Goal: Task Accomplishment & Management: Manage account settings

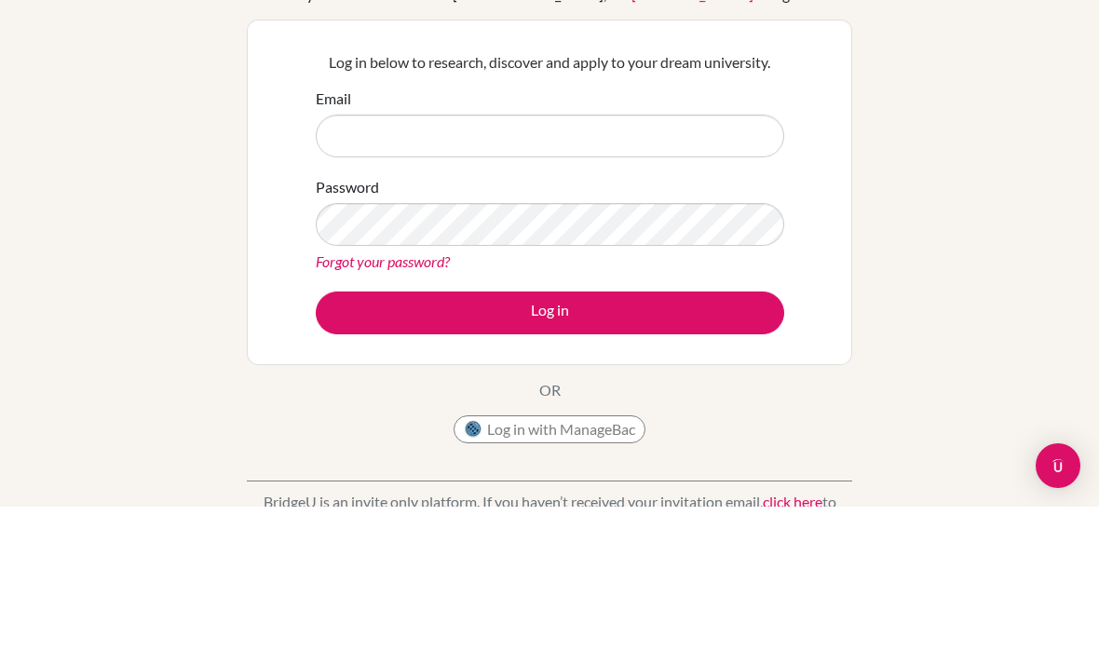
click at [1016, 188] on div "Welcome to [GEOGRAPHIC_DATA] If your school is based in [GEOGRAPHIC_DATA], use …" at bounding box center [549, 397] width 1099 height 609
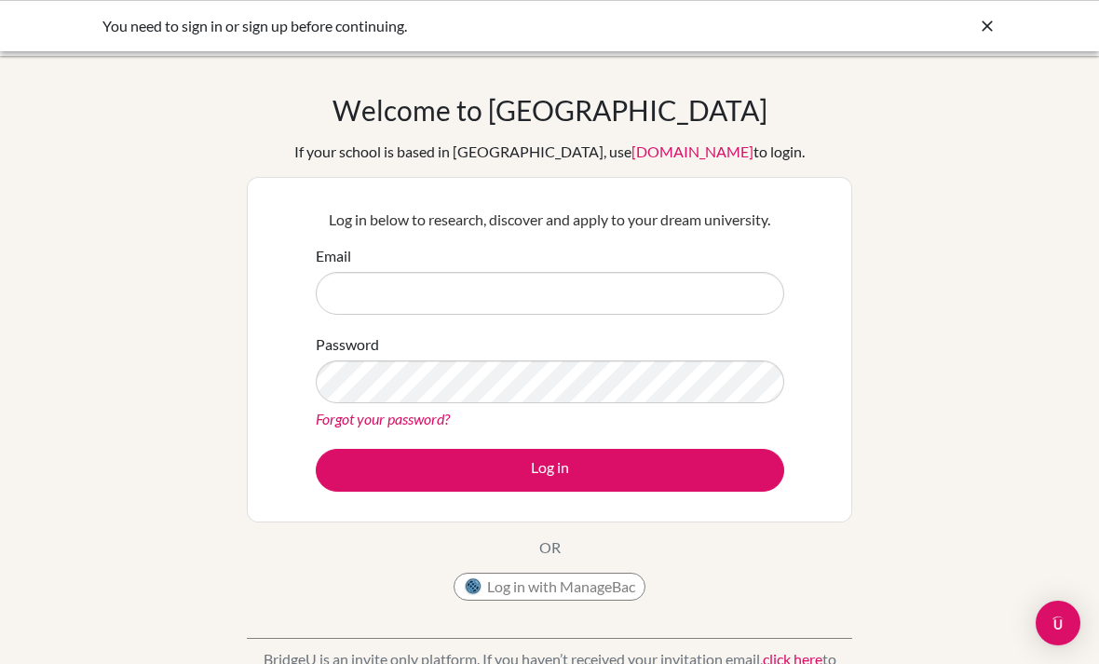
click at [554, 33] on div "You need to sign in or sign up before continuing." at bounding box center [409, 26] width 615 height 22
click at [576, 49] on div "You need to sign in or sign up before continuing." at bounding box center [549, 25] width 1099 height 51
click at [334, 45] on div "You need to sign in or sign up before continuing." at bounding box center [549, 25] width 1099 height 51
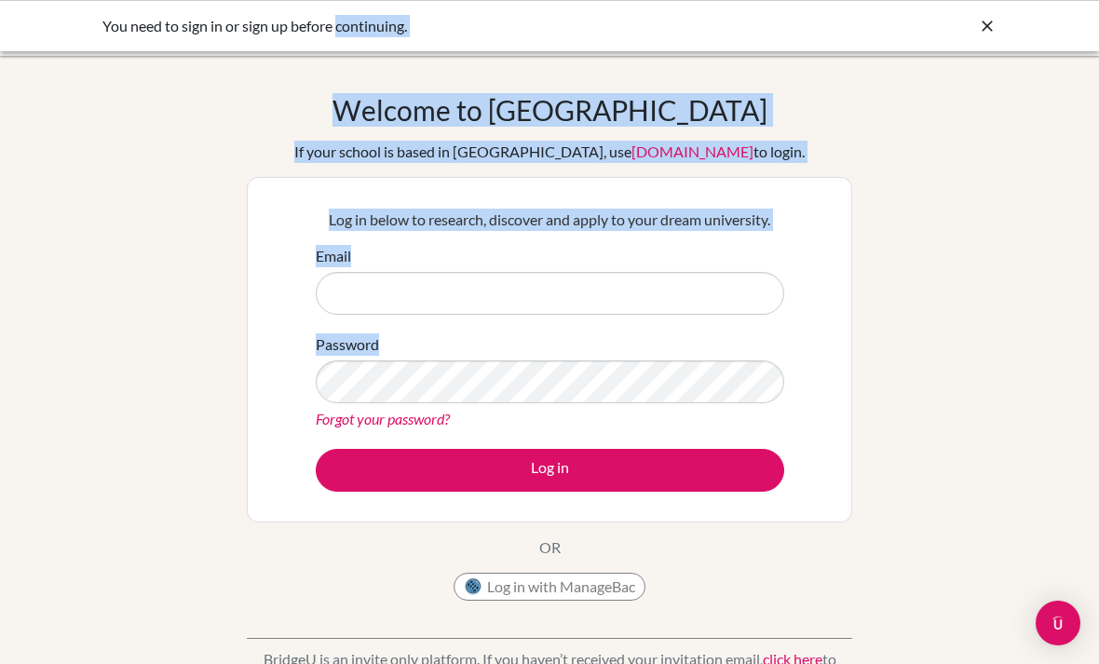
click at [908, 318] on div "Welcome to [GEOGRAPHIC_DATA] If your school is based in [GEOGRAPHIC_DATA], use …" at bounding box center [549, 397] width 1099 height 609
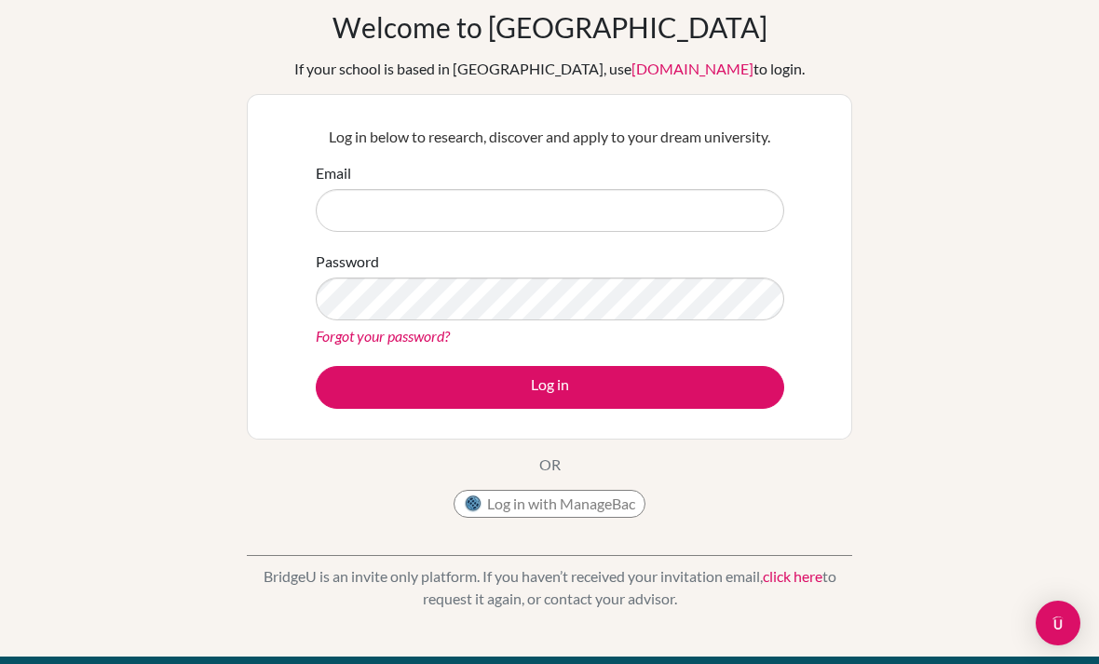
scroll to position [82, 0]
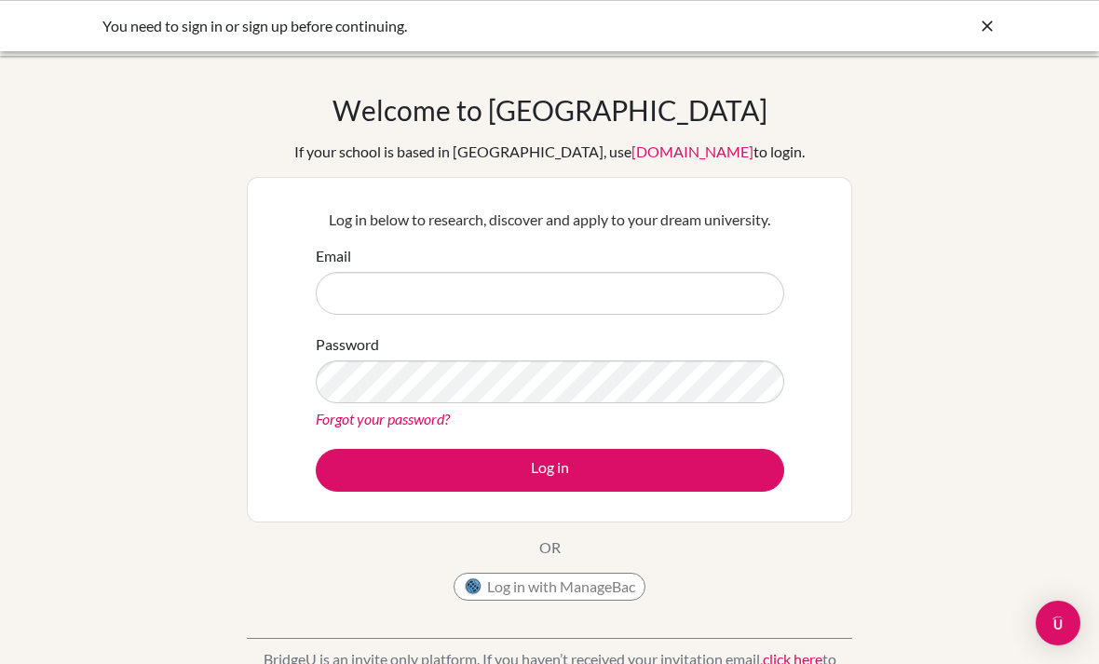
click at [470, 585] on img at bounding box center [473, 586] width 19 height 19
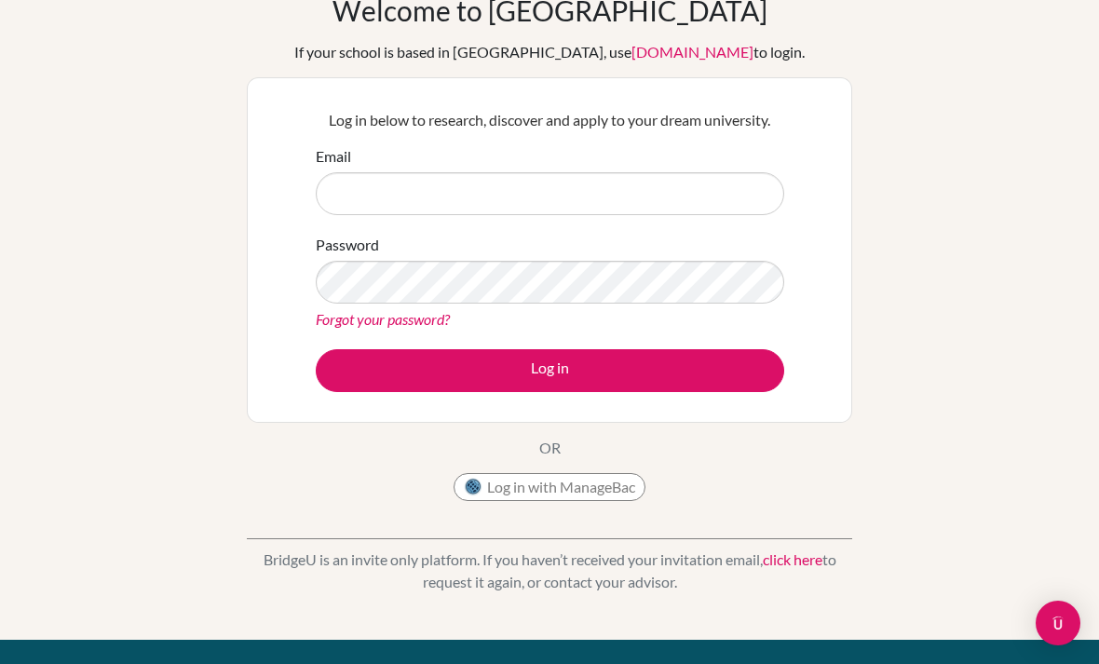
click at [1014, 139] on div "Welcome to [GEOGRAPHIC_DATA] If your school is based in [GEOGRAPHIC_DATA], use …" at bounding box center [549, 297] width 1099 height 609
click at [805, 562] on link "click here" at bounding box center [793, 559] width 60 height 18
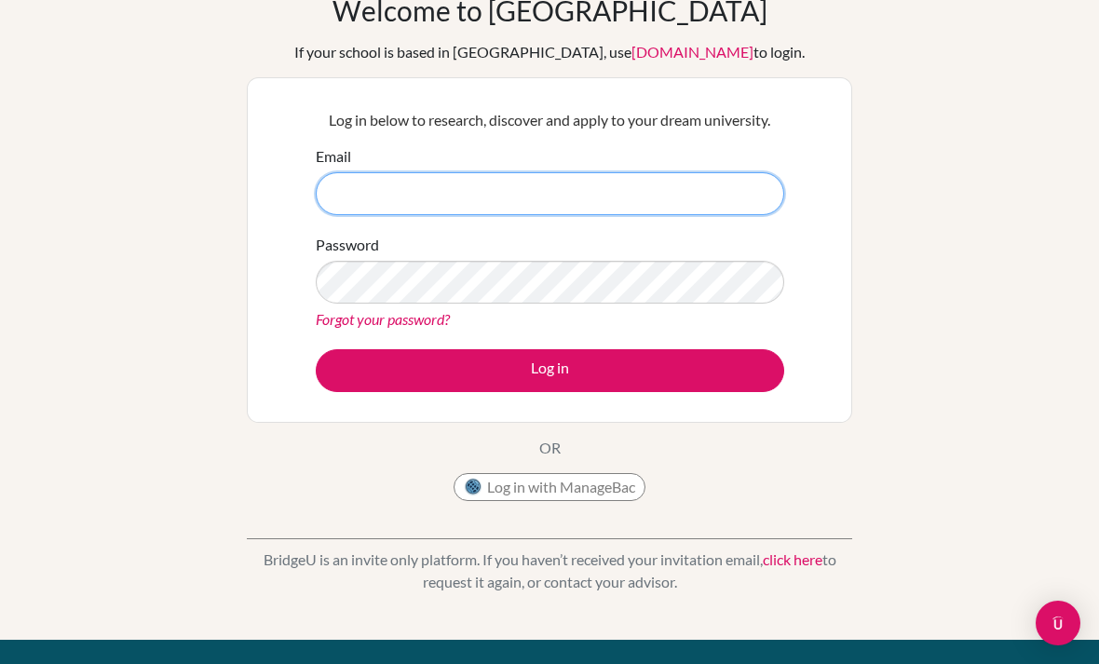
click at [680, 183] on input "Email" at bounding box center [550, 193] width 468 height 43
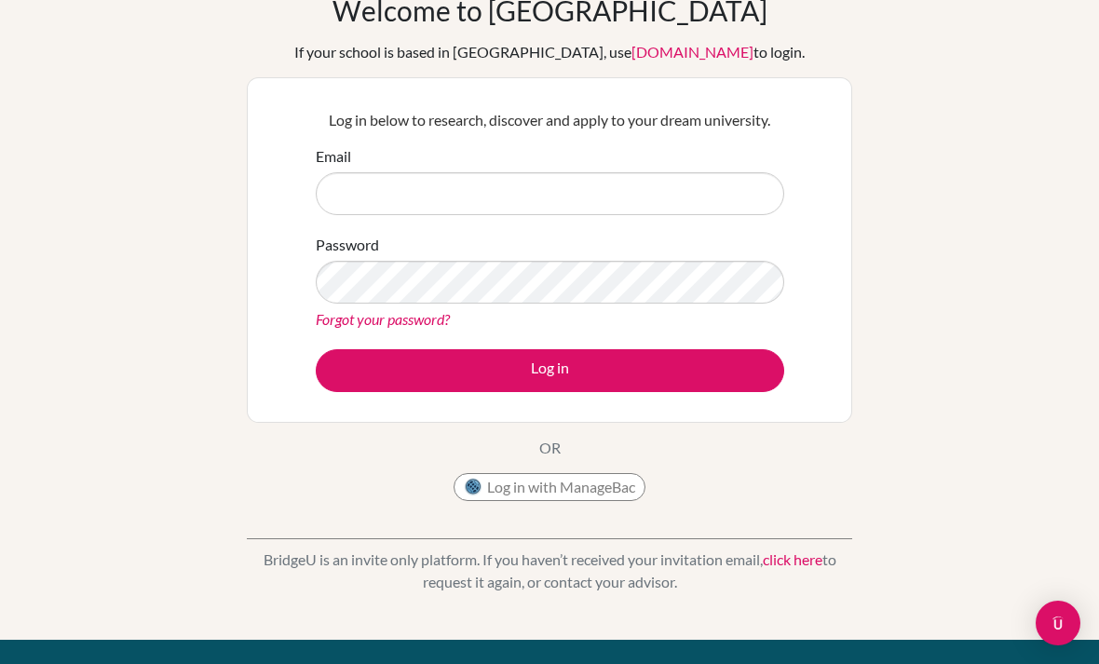
click at [191, 178] on div "Welcome to BridgeU If your school is based in China, use app.bridge-u.com.cn to…" at bounding box center [549, 297] width 1099 height 609
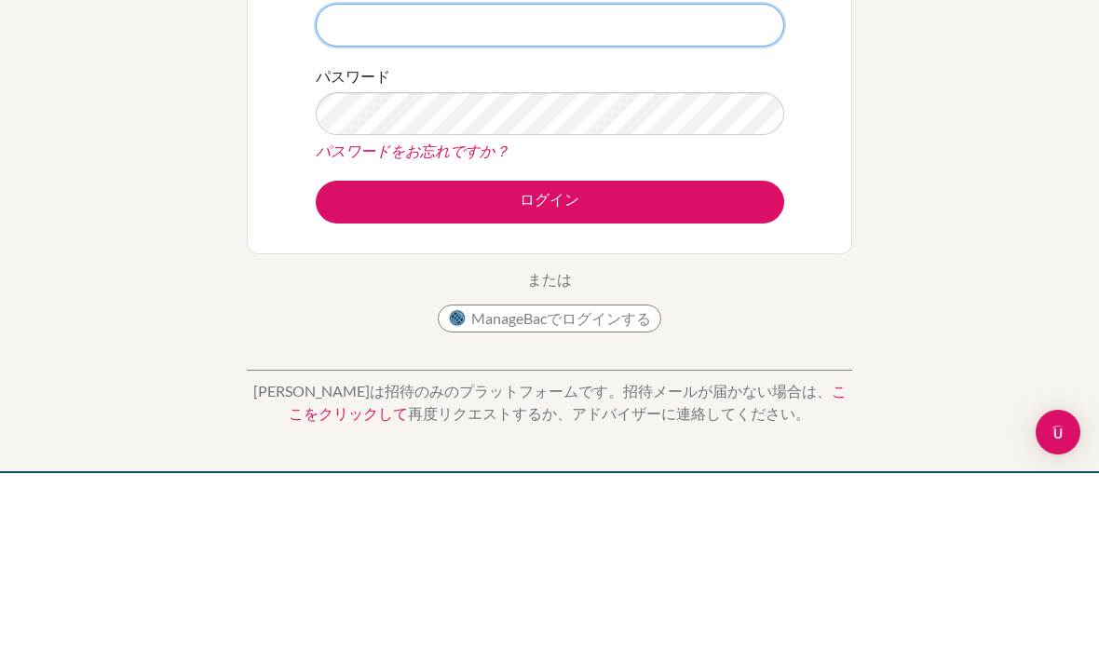
click at [336, 195] on input "メール" at bounding box center [550, 216] width 468 height 43
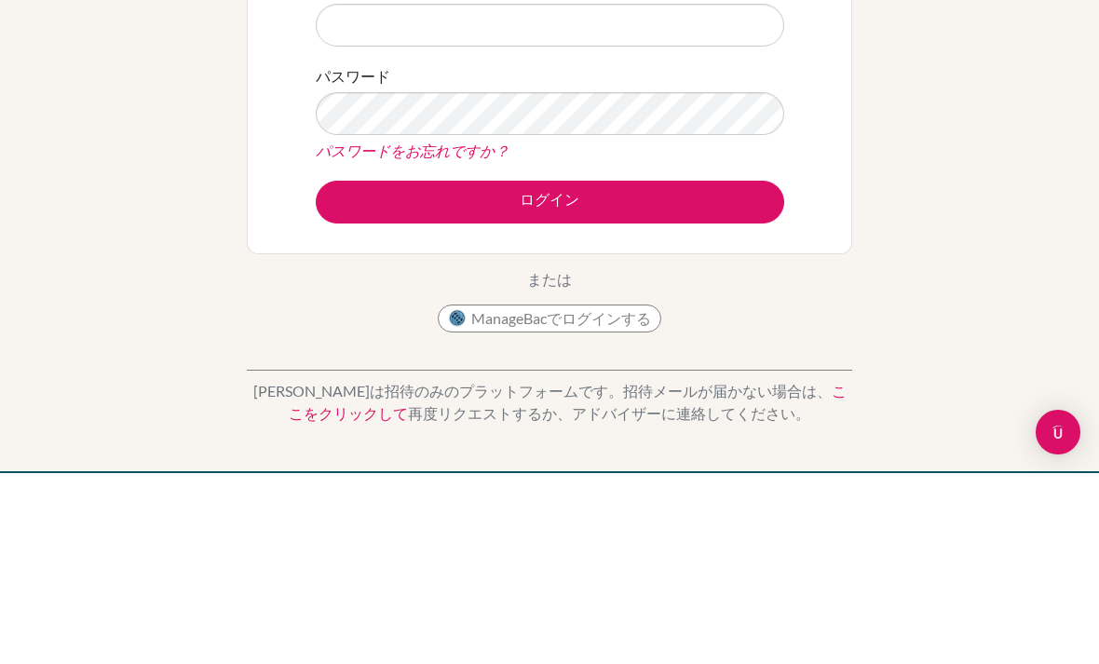
click at [335, 332] on link "パスワードをお忘れですか？" at bounding box center [413, 341] width 194 height 18
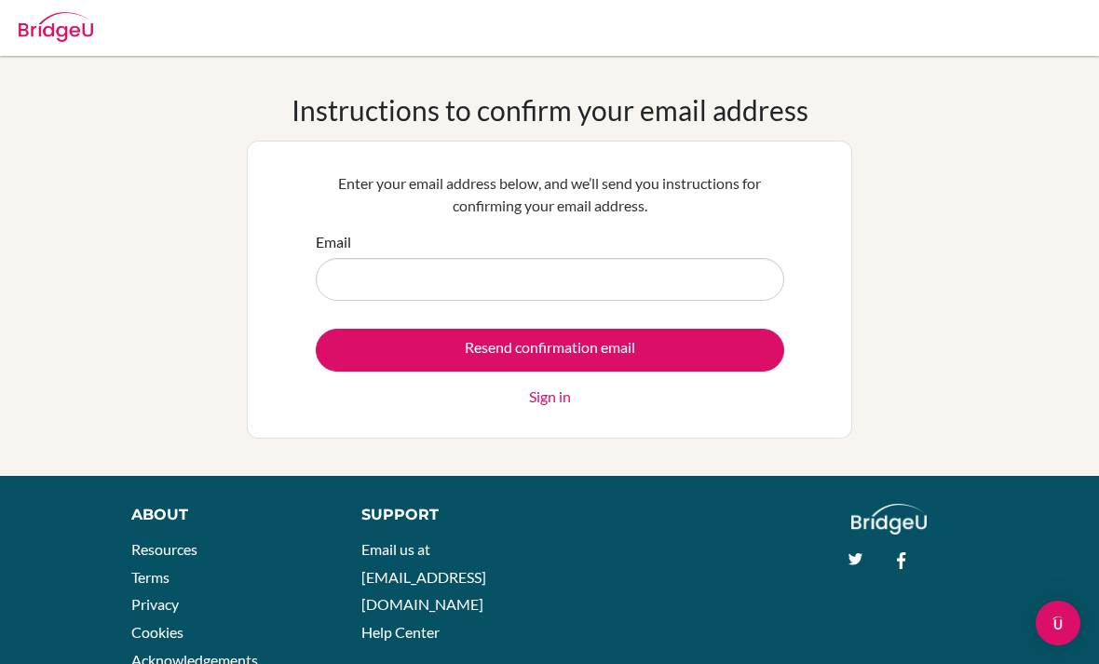
click at [746, 287] on input "Email" at bounding box center [550, 279] width 468 height 43
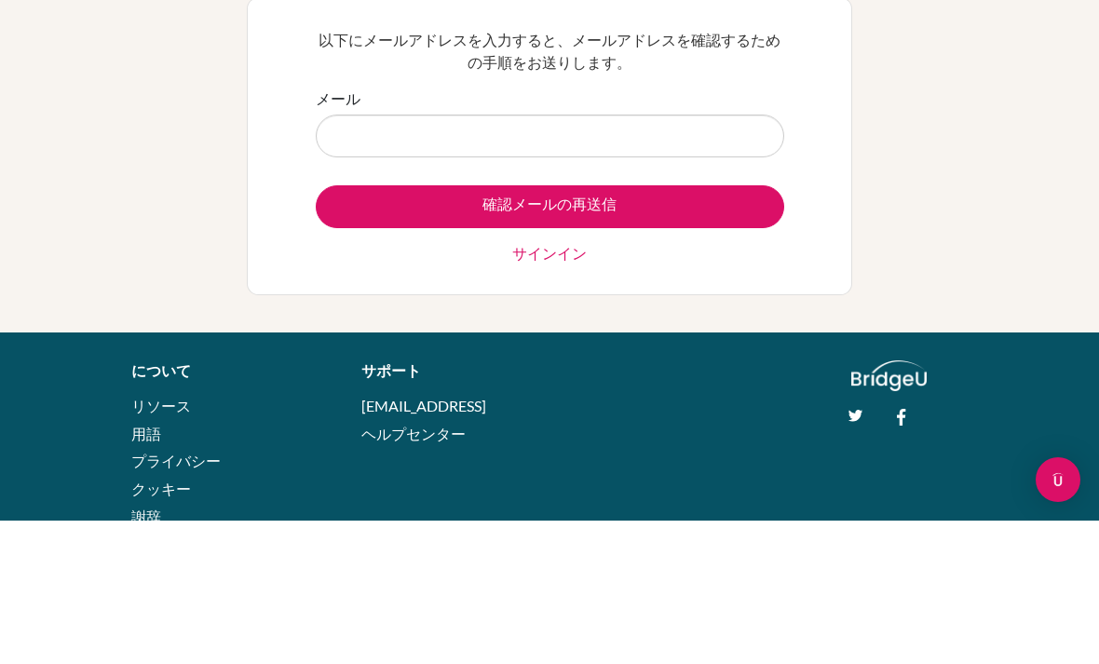
click at [62, 154] on div "メールアドレスを確認する手順 以下にメールアドレスを入力すると、メールアドレスを確認するための手順をお送りします。 メール Resend confirmati…" at bounding box center [549, 265] width 1099 height 345
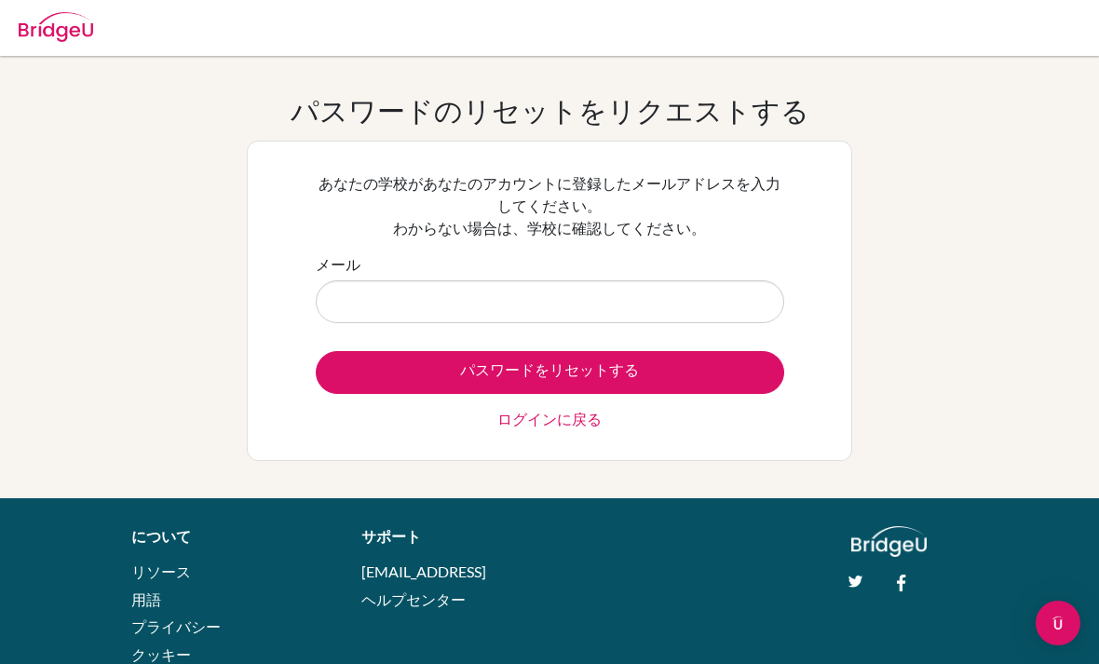
click at [348, 292] on input "メール" at bounding box center [550, 301] width 468 height 43
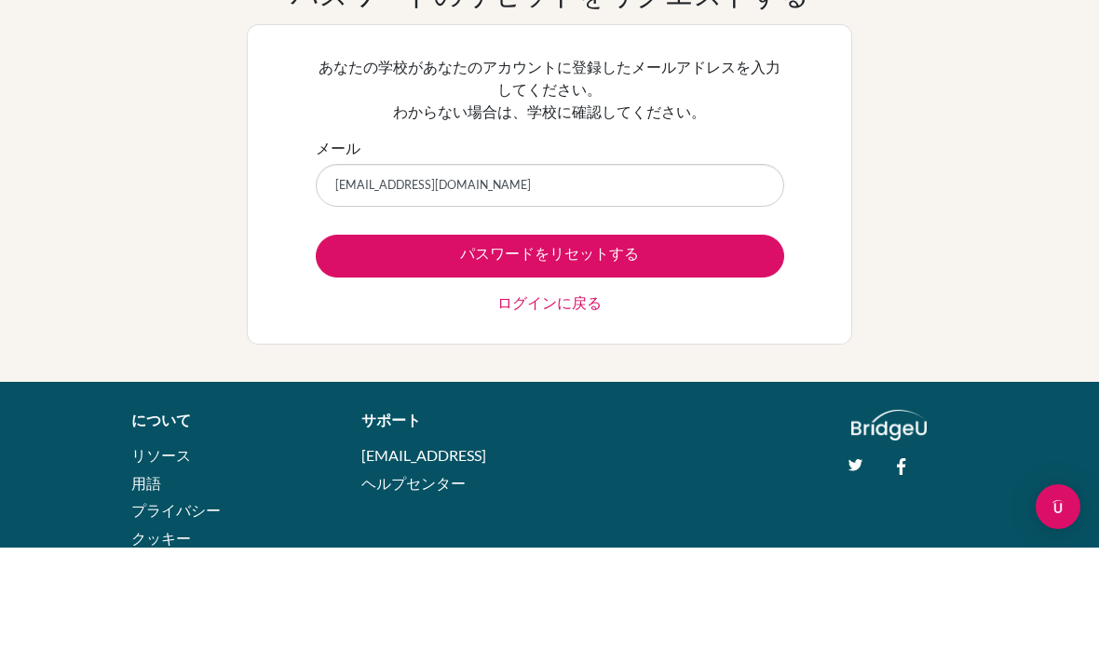
type input "[EMAIL_ADDRESS][DOMAIN_NAME]"
click at [727, 351] on button "パスワードをリセットする" at bounding box center [550, 372] width 468 height 43
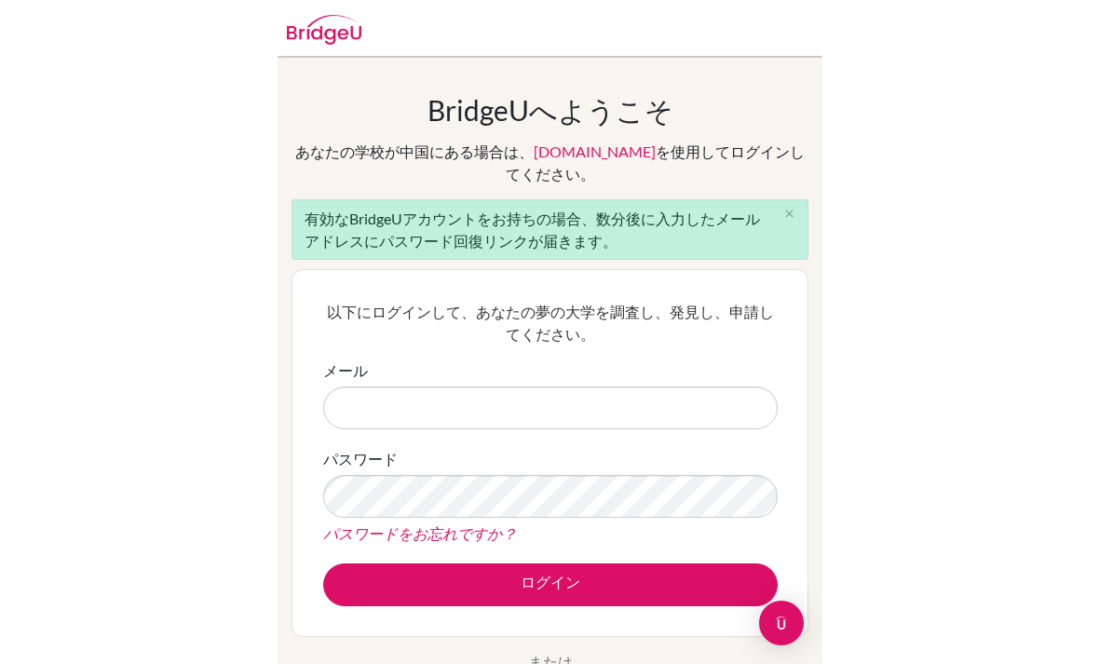
scroll to position [137, 0]
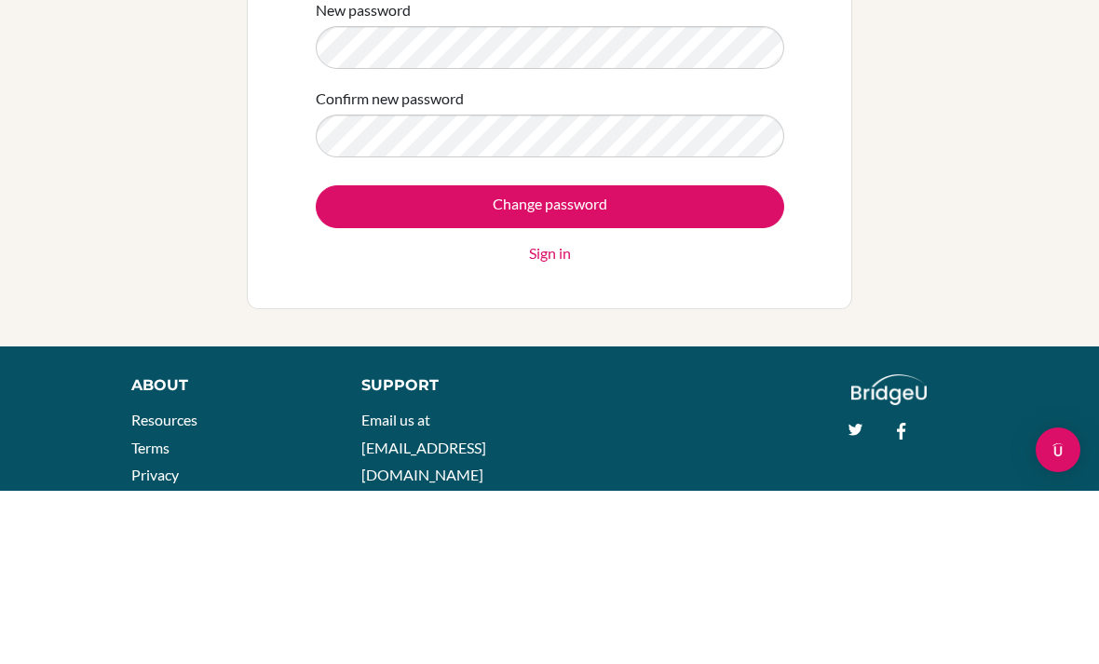
click at [150, 102] on div "Change your password New password Confirm new password Change password Sign in" at bounding box center [549, 287] width 1099 height 389
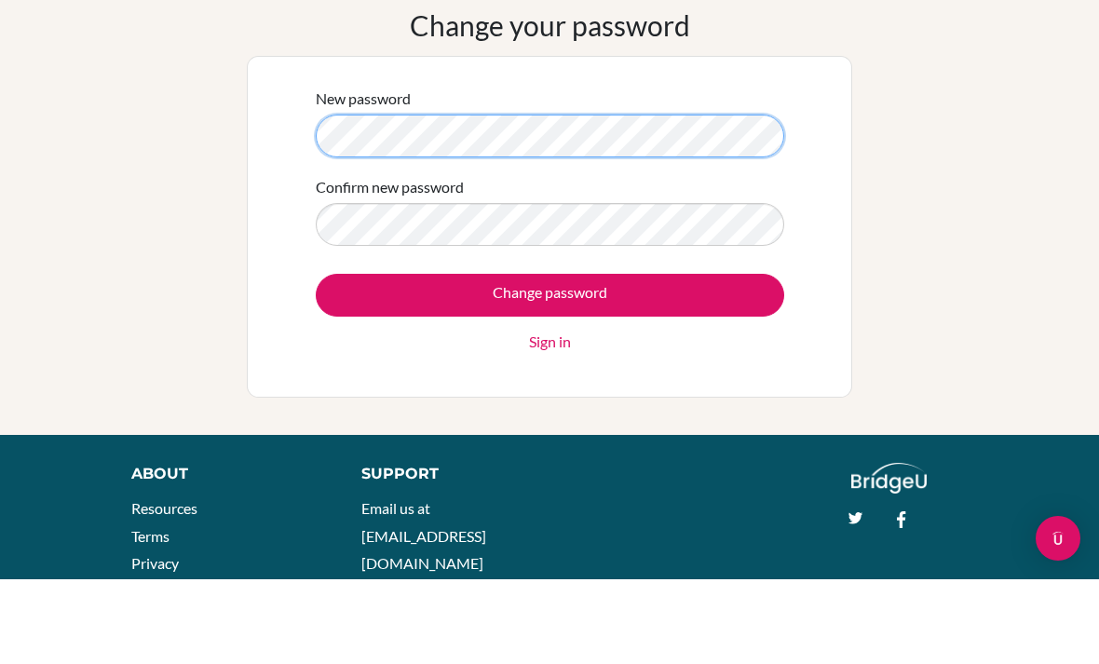
scroll to position [85, 0]
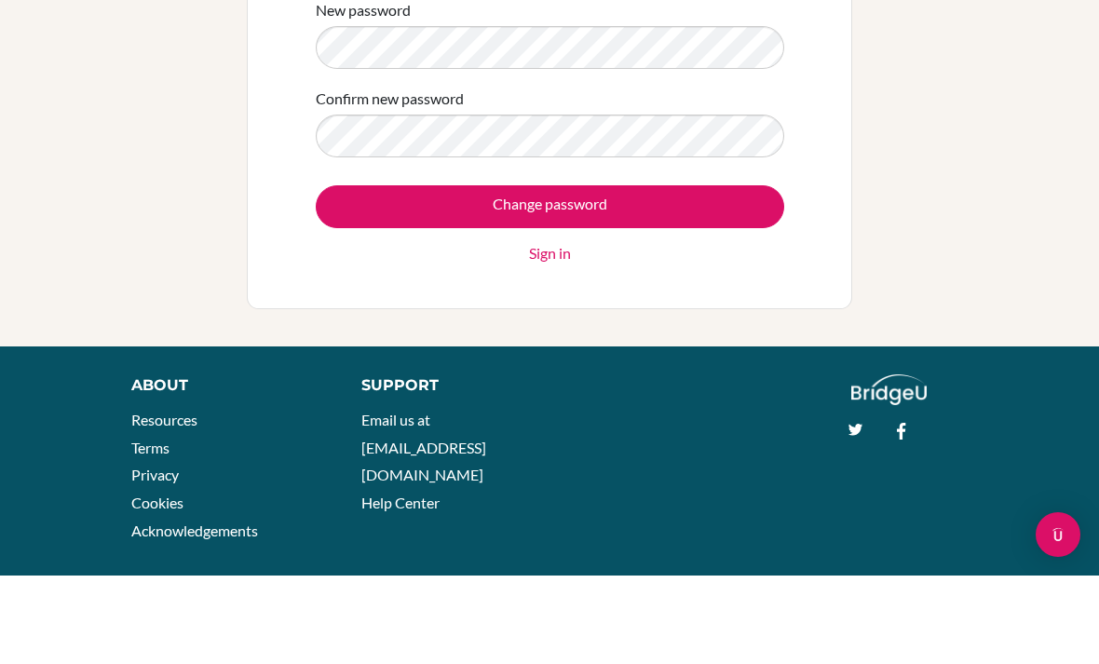
click at [919, 152] on div "Change your password New password Confirm new password Change password Sign in" at bounding box center [549, 202] width 1099 height 389
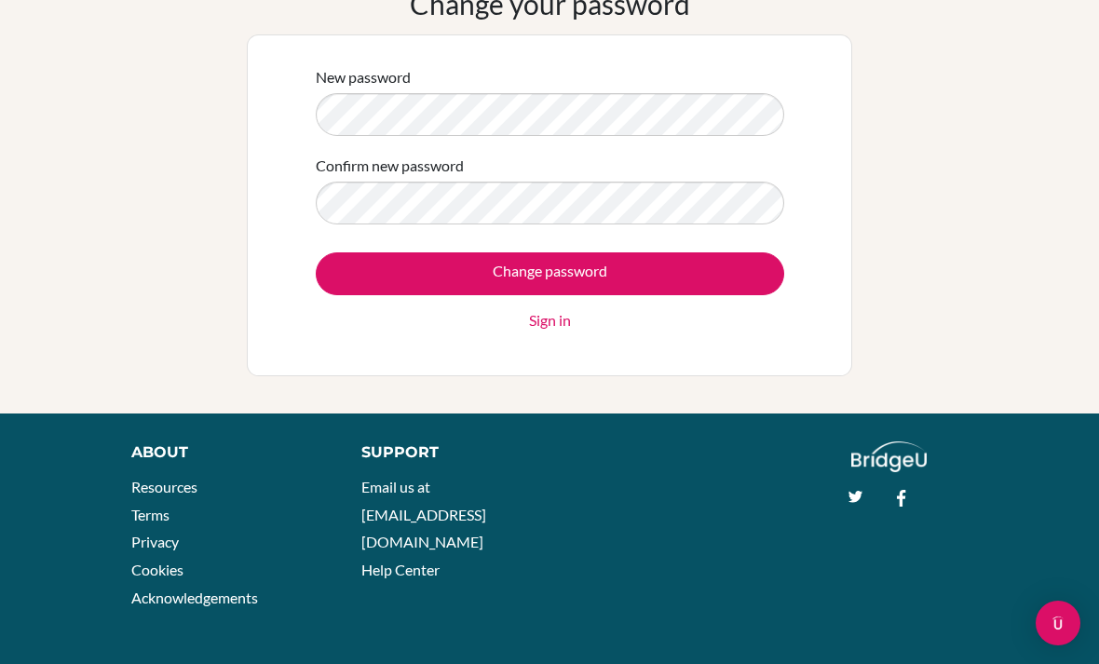
click at [636, 280] on input "Change password" at bounding box center [550, 273] width 468 height 43
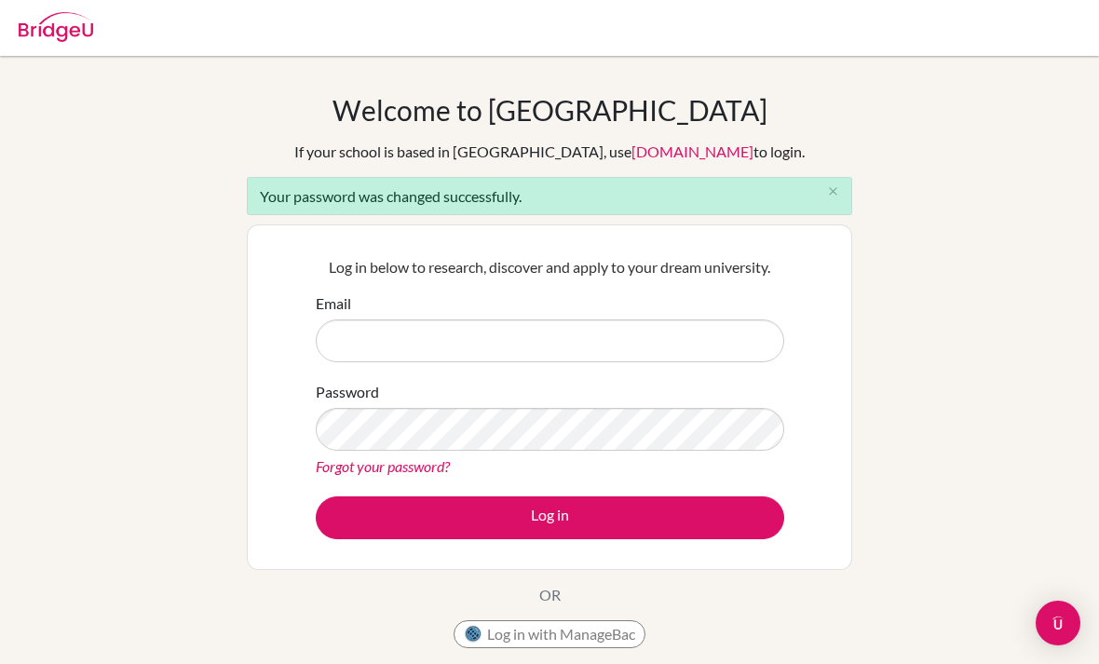
click at [835, 188] on icon "close" at bounding box center [833, 191] width 14 height 14
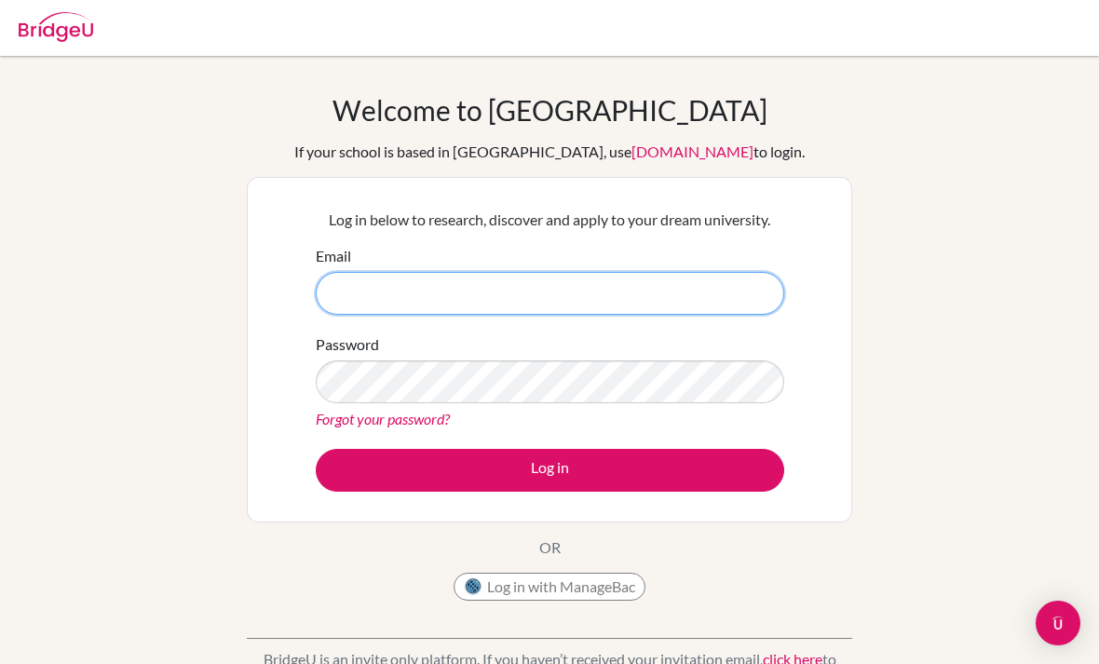
click at [656, 303] on input "Email" at bounding box center [550, 293] width 468 height 43
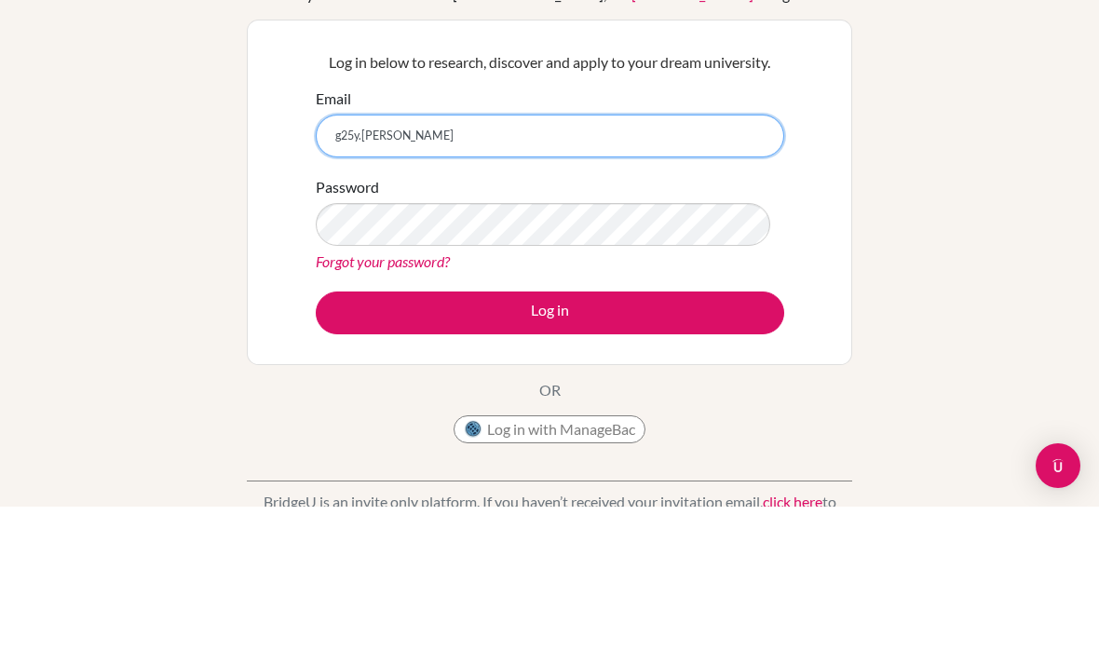
scroll to position [157, 0]
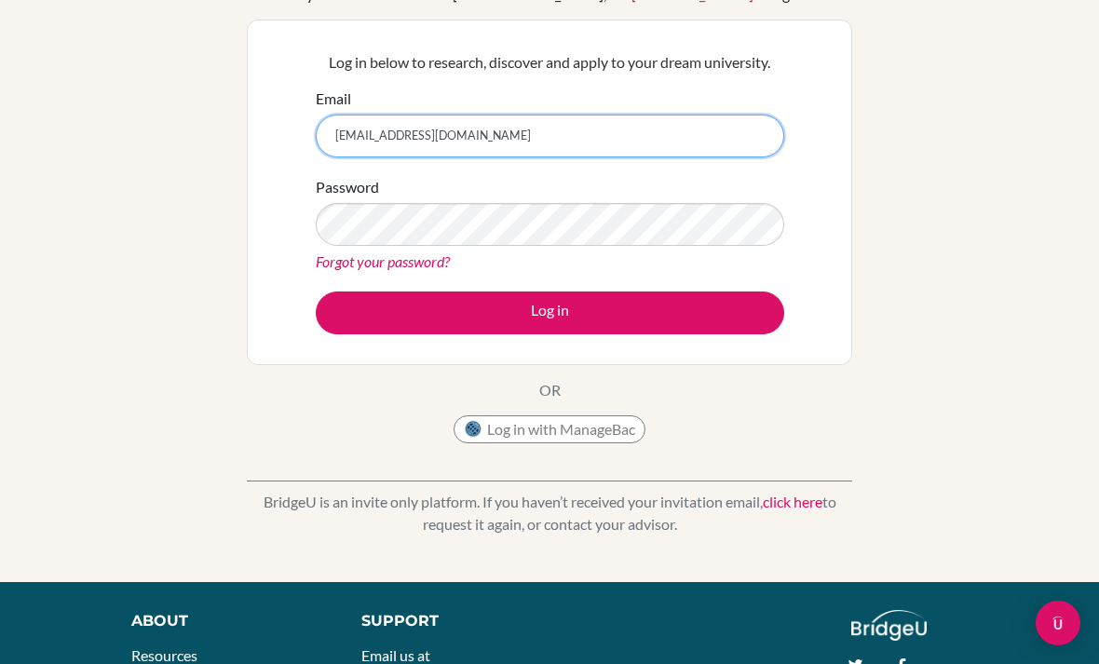
type input "[EMAIL_ADDRESS][DOMAIN_NAME]"
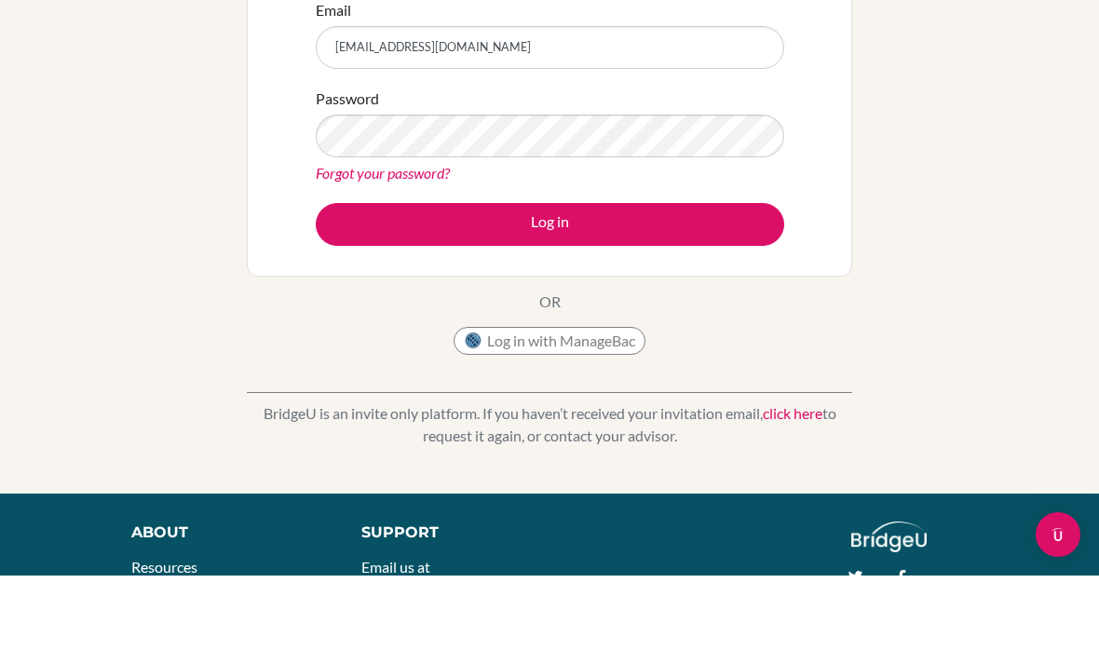
scroll to position [246, 0]
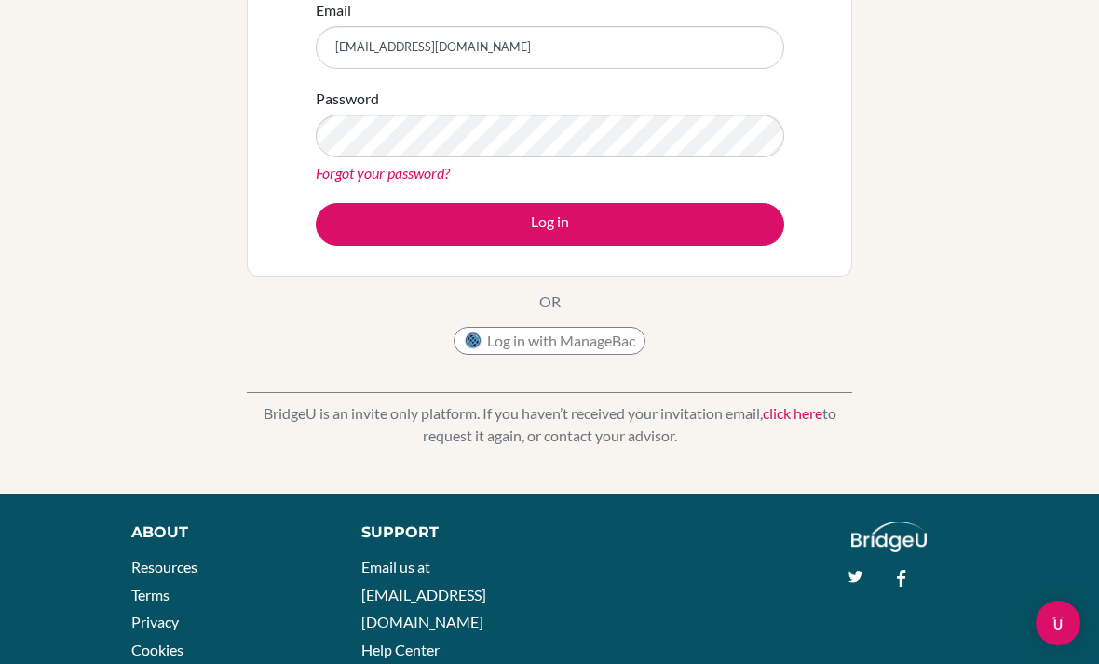
click at [689, 210] on button "Log in" at bounding box center [550, 224] width 468 height 43
